Goal: Task Accomplishment & Management: Use online tool/utility

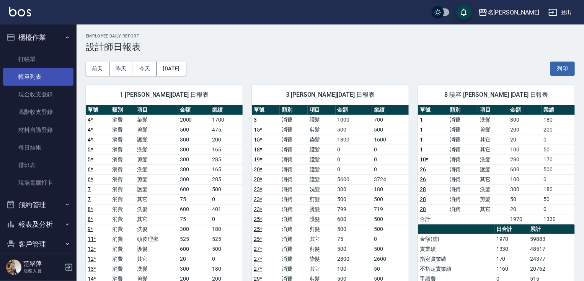
scroll to position [29, 0]
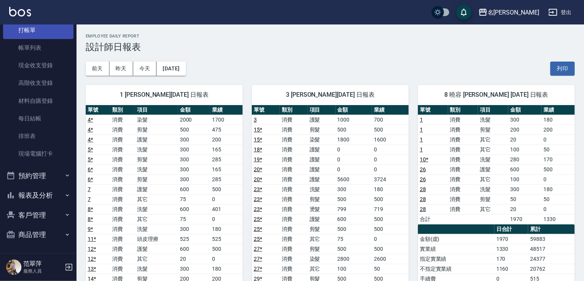
click at [45, 31] on link "打帳單" at bounding box center [38, 30] width 70 height 18
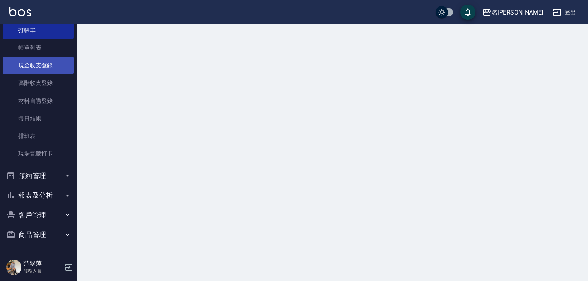
click at [44, 67] on link "現金收支登錄" at bounding box center [38, 66] width 70 height 18
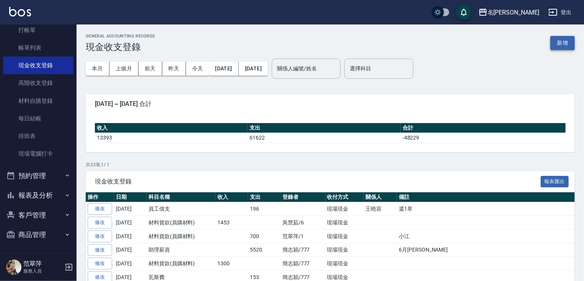
click at [555, 44] on button "新增" at bounding box center [562, 43] width 24 height 14
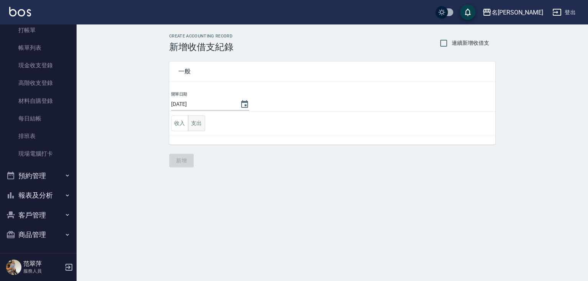
click at [196, 123] on button "支出" at bounding box center [196, 124] width 17 height 16
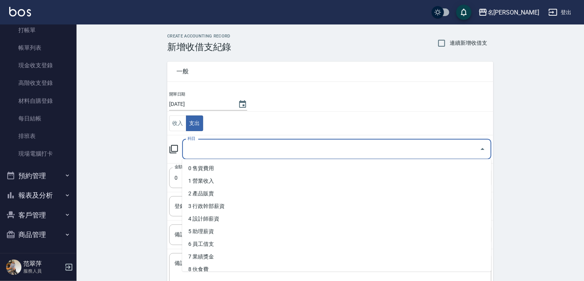
click at [204, 147] on input "科目" at bounding box center [331, 149] width 291 height 13
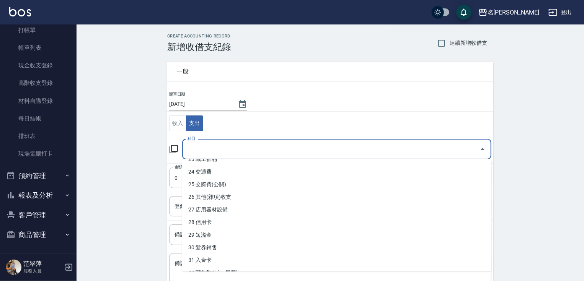
scroll to position [302, 0]
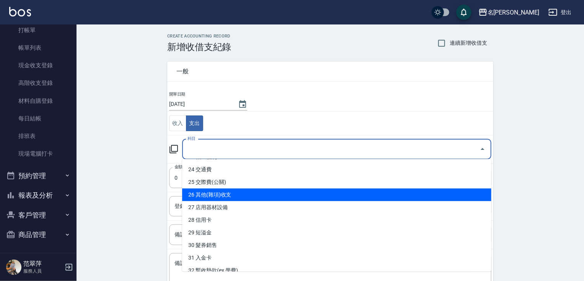
click at [214, 191] on li "26 其他(雜項)收支" at bounding box center [336, 195] width 309 height 13
type input "26 其他(雜項)收支"
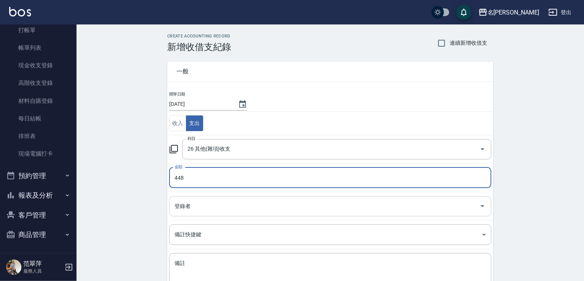
type input "448"
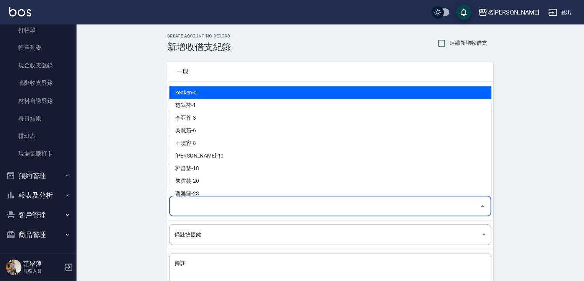
click at [200, 208] on input "登錄者" at bounding box center [325, 206] width 304 height 13
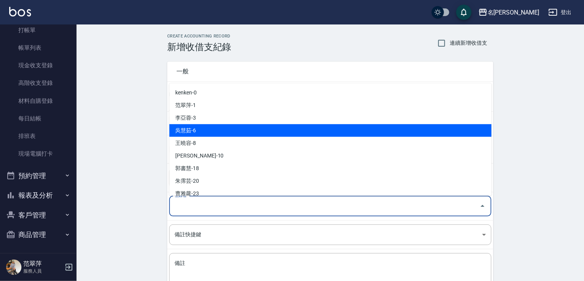
click at [202, 132] on li "吳慧茹-6" at bounding box center [330, 130] width 322 height 13
type input "吳慧茹-6"
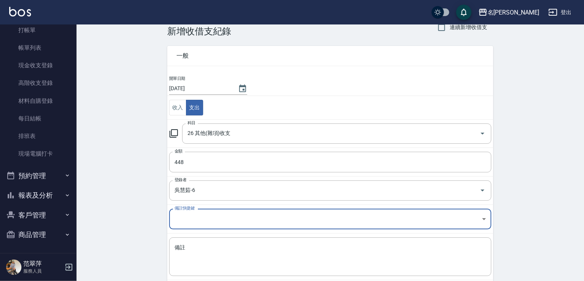
scroll to position [55, 0]
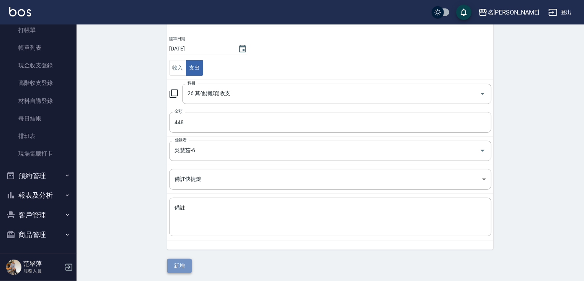
click at [182, 265] on button "新增" at bounding box center [179, 266] width 24 height 14
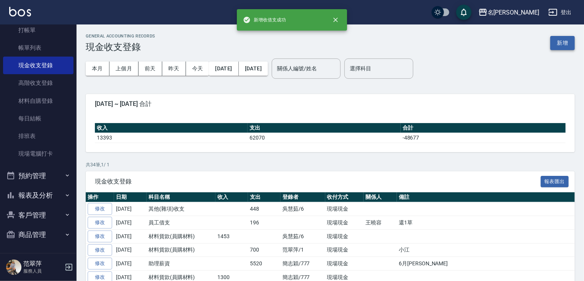
click at [561, 42] on button "新增" at bounding box center [562, 43] width 24 height 14
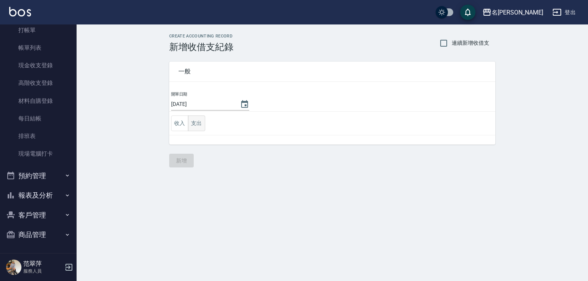
click at [194, 121] on button "支出" at bounding box center [196, 124] width 17 height 16
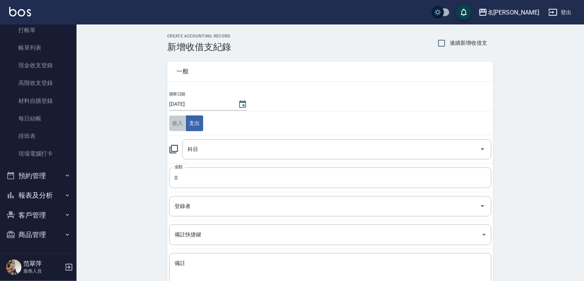
click at [182, 124] on button "收入" at bounding box center [177, 124] width 17 height 16
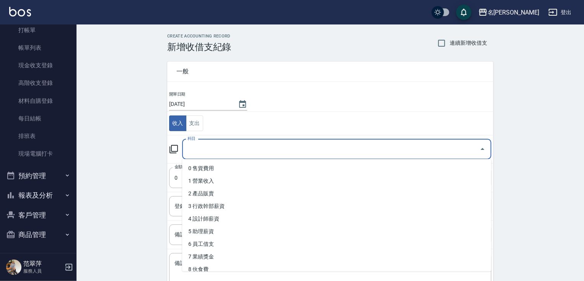
click at [207, 149] on input "科目" at bounding box center [331, 149] width 291 height 13
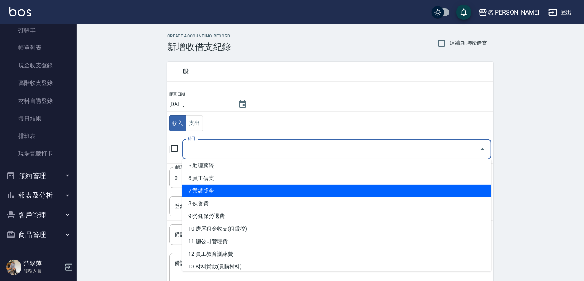
scroll to position [67, 0]
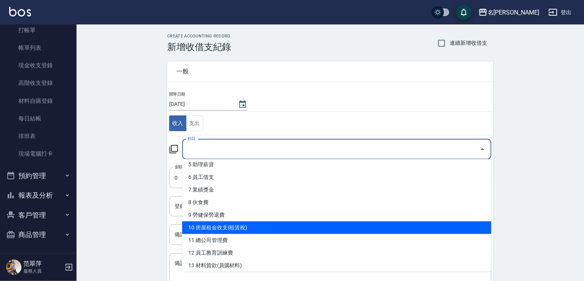
click at [248, 228] on li "10 房屋租金收支(租賃稅)" at bounding box center [336, 228] width 309 height 13
type input "10 房屋租金收支(租賃稅)"
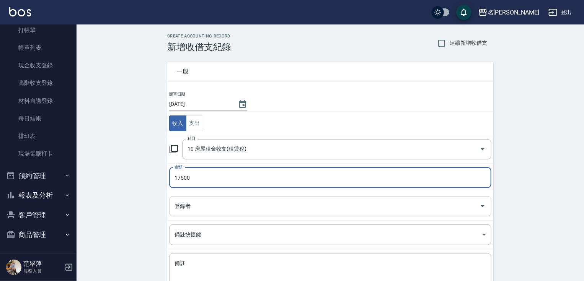
type input "17500"
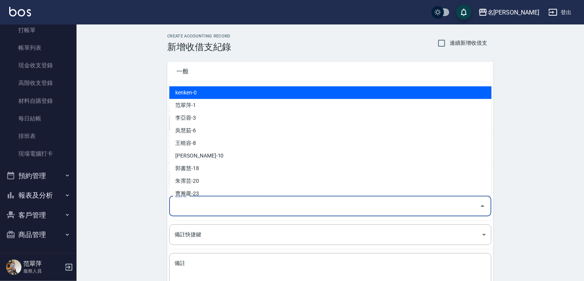
click at [198, 202] on input "登錄者" at bounding box center [325, 206] width 304 height 13
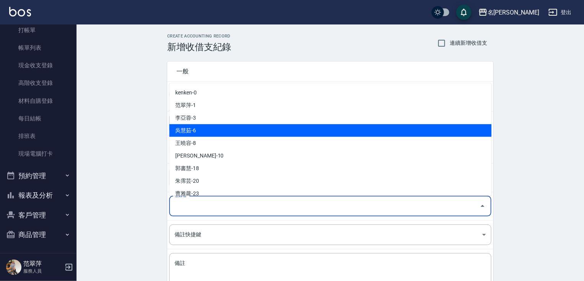
click at [208, 130] on li "吳慧茹-6" at bounding box center [330, 130] width 322 height 13
type input "吳慧茹-6"
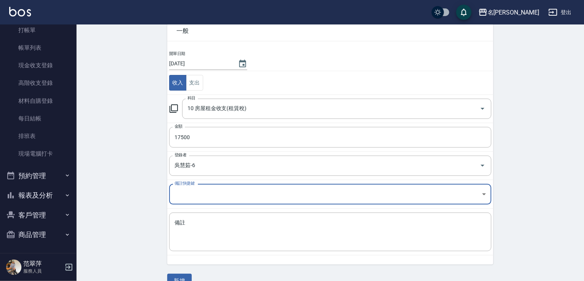
scroll to position [55, 0]
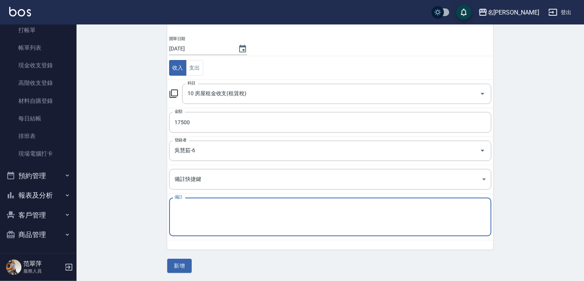
click at [198, 212] on textarea "備註" at bounding box center [329, 217] width 311 height 26
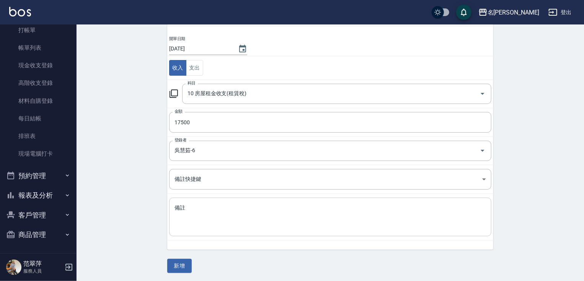
click at [197, 202] on div "x 備註" at bounding box center [330, 217] width 322 height 39
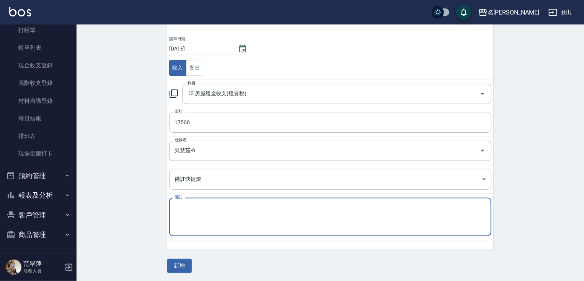
click at [198, 202] on div "x 備註" at bounding box center [330, 217] width 322 height 39
type textarea "美容室"
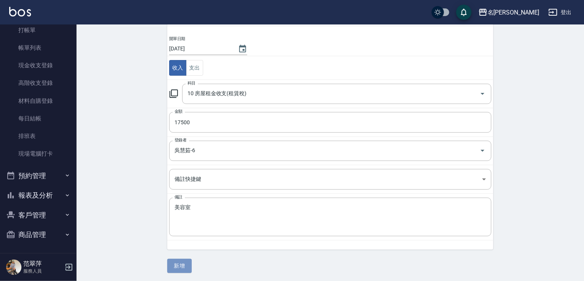
drag, startPoint x: 179, startPoint y: 265, endPoint x: 162, endPoint y: 268, distance: 17.6
click at [178, 267] on button "新增" at bounding box center [179, 266] width 24 height 14
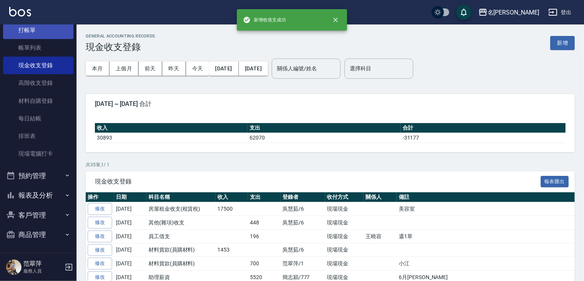
click at [31, 33] on link "打帳單" at bounding box center [38, 30] width 70 height 18
